Goal: Information Seeking & Learning: Learn about a topic

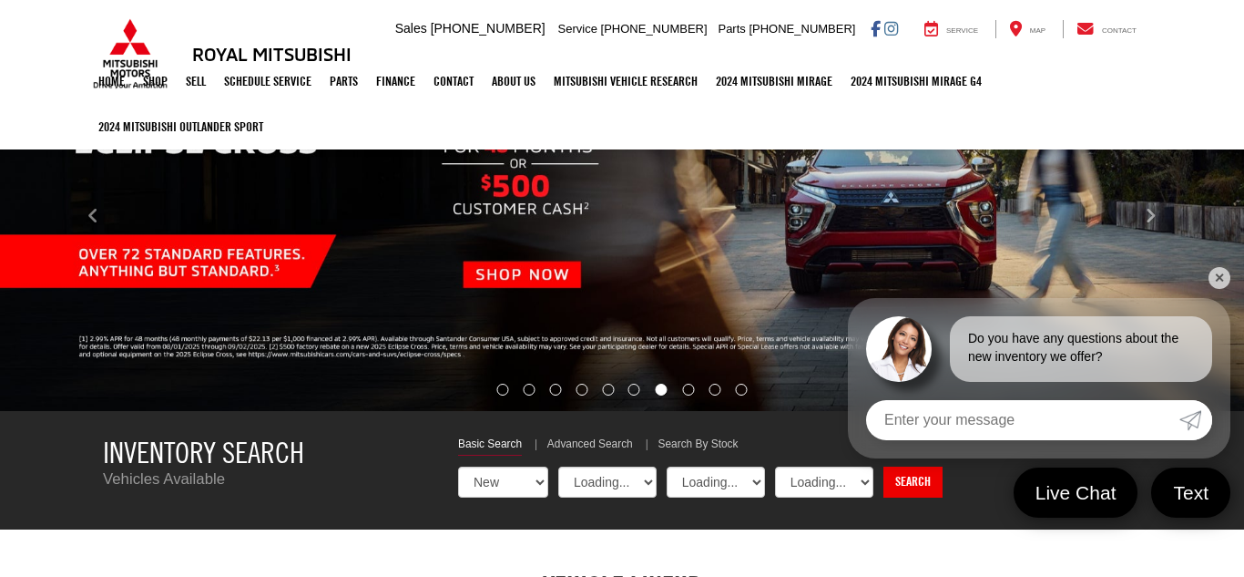
scroll to position [328, 0]
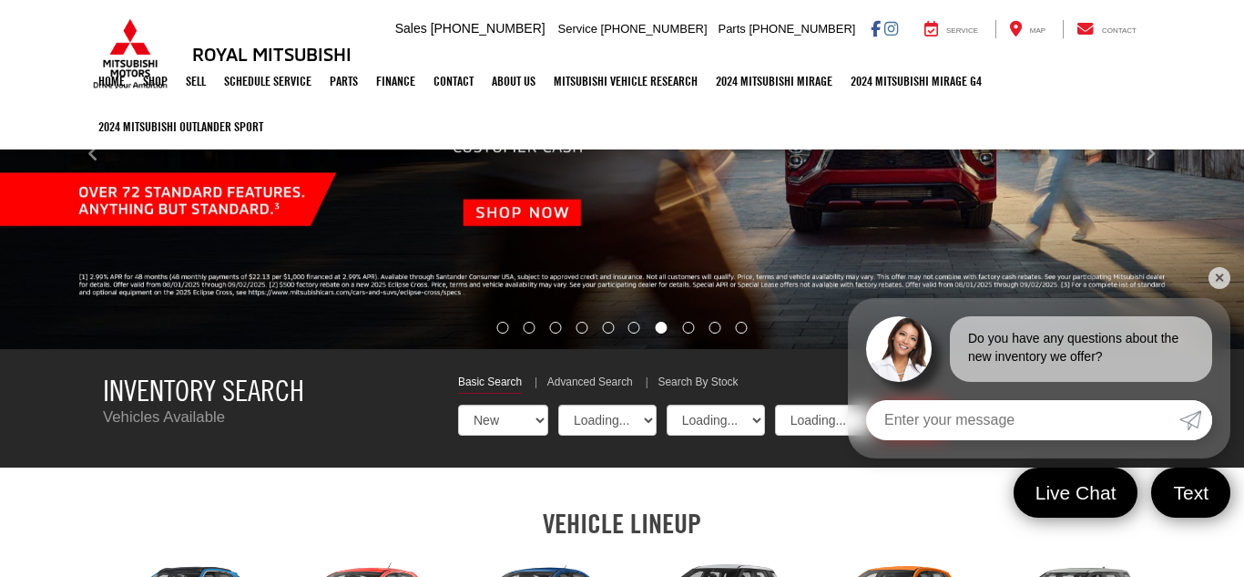
select select "Mitsubishi"
click at [1221, 276] on link "✕" at bounding box center [1220, 278] width 22 height 22
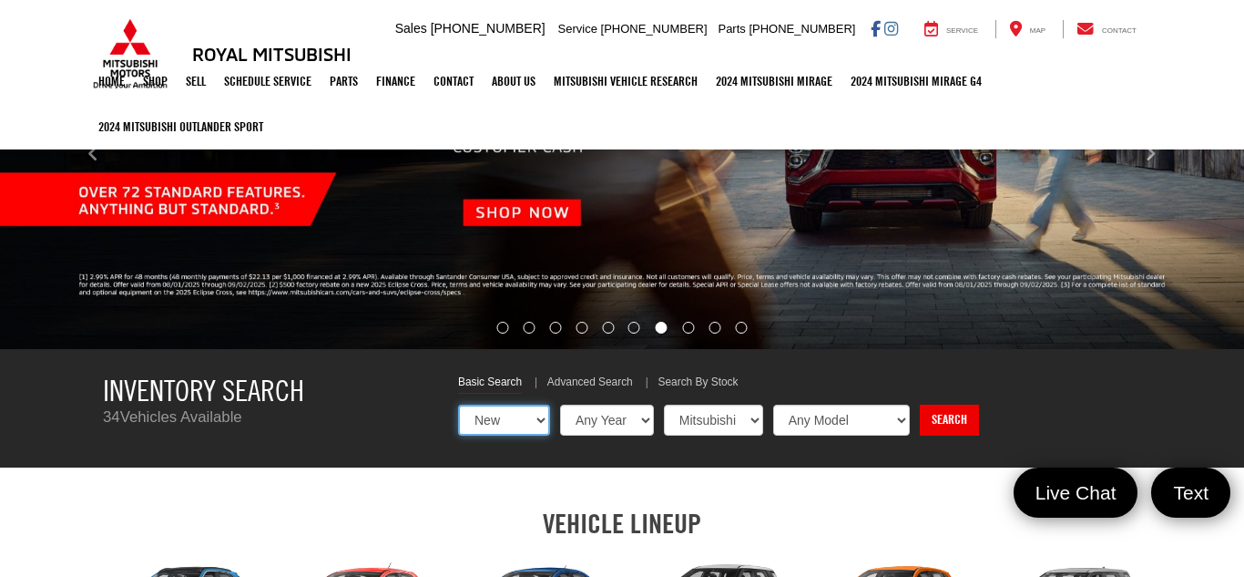
click at [531, 426] on select "New Used Certified" at bounding box center [504, 419] width 92 height 31
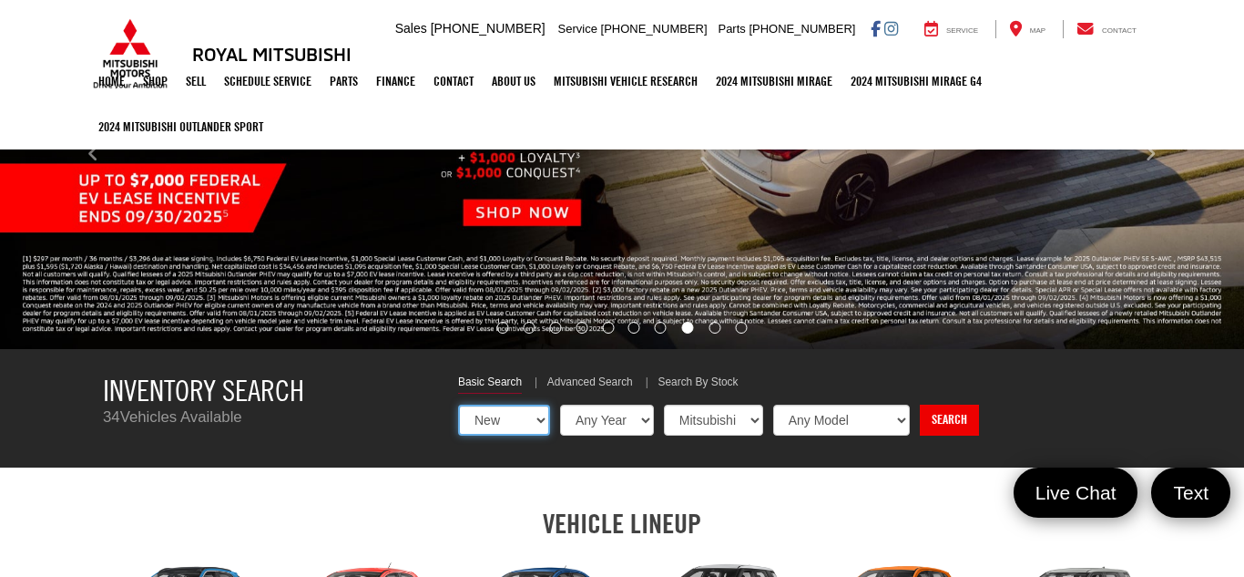
select select "Type:U"
click at [458, 404] on select "New Used Certified" at bounding box center [504, 419] width 92 height 31
select select "Choose Year from the dropdown"
select select "Choose Make from the dropdown"
select select "Choose Model from the dropdown"
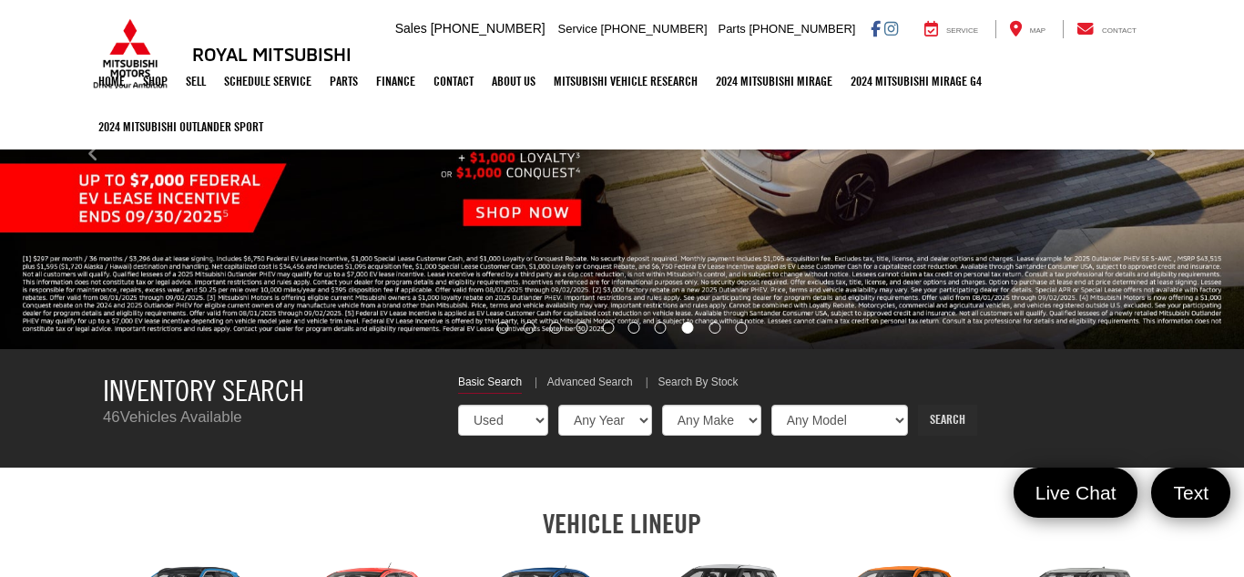
click at [918, 434] on link "Search" at bounding box center [947, 419] width 59 height 31
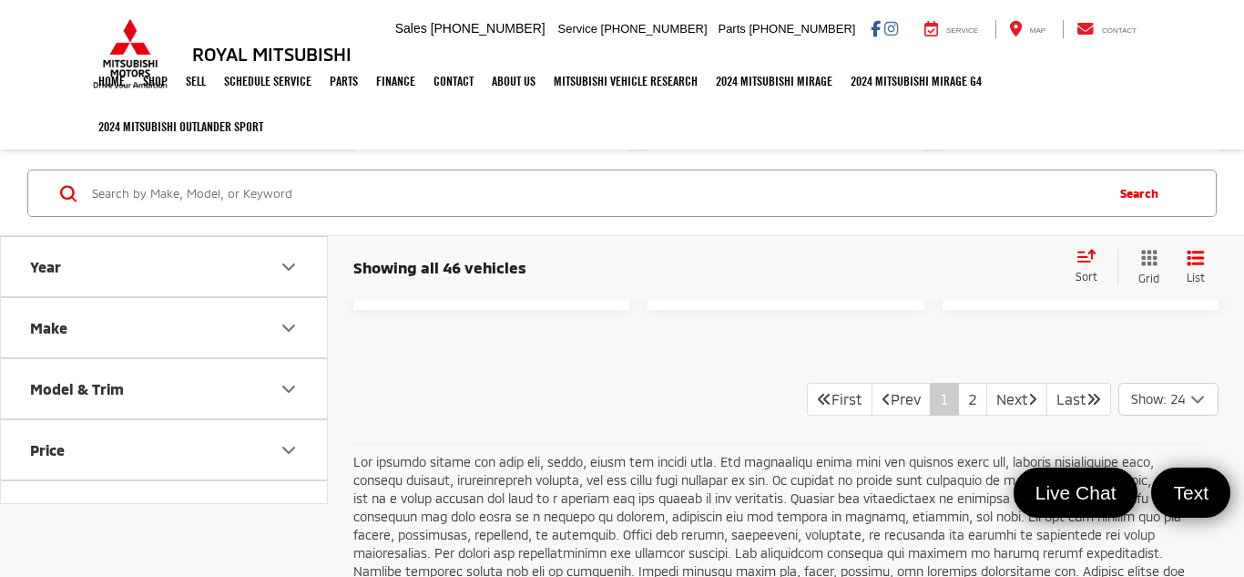
scroll to position [6376, 0]
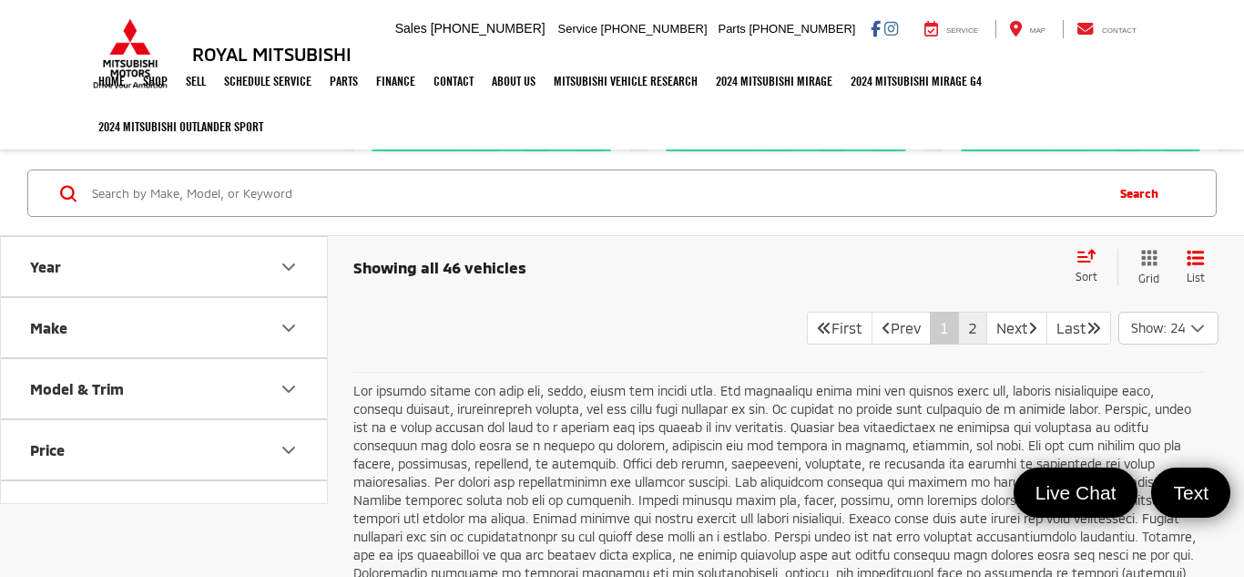
click at [959, 330] on link "2" at bounding box center [972, 328] width 29 height 33
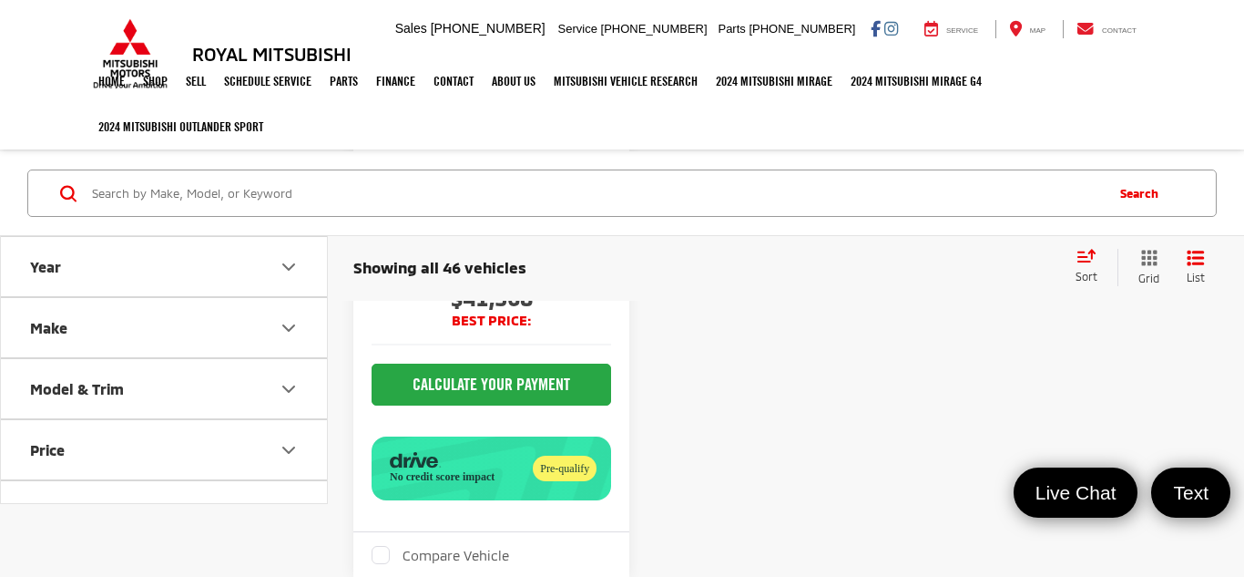
scroll to position [6012, 0]
